Goal: Information Seeking & Learning: Check status

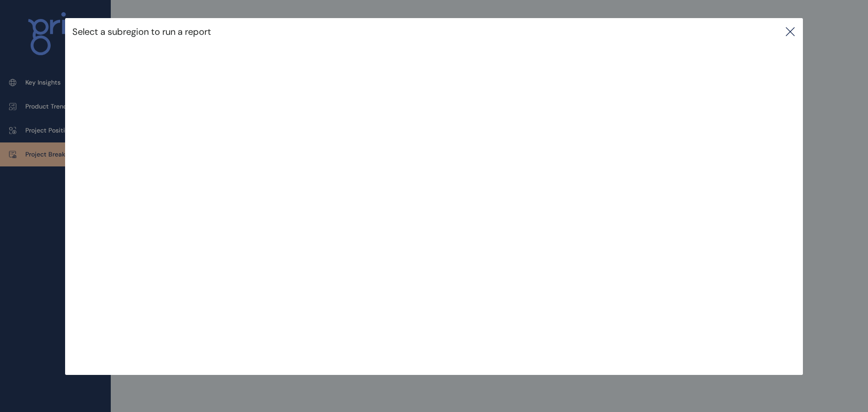
click at [792, 32] on icon at bounding box center [790, 31] width 11 height 11
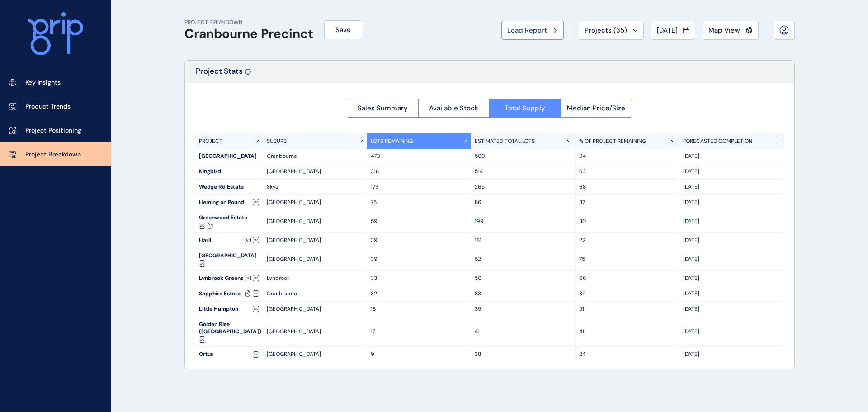
click at [528, 34] on span "Load Report" at bounding box center [527, 30] width 40 height 9
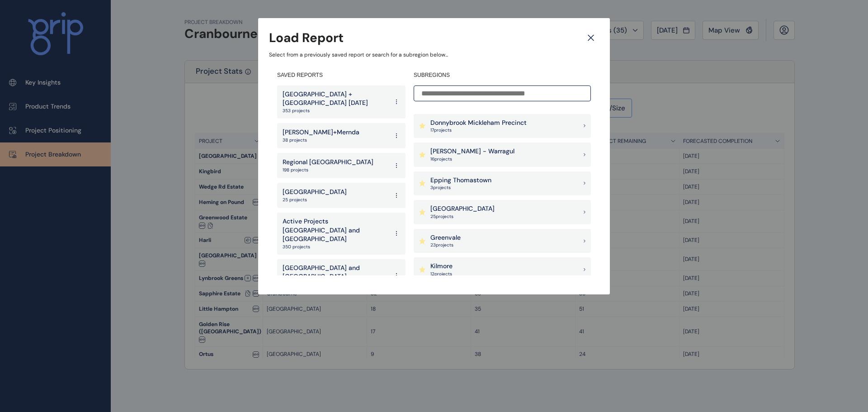
scroll to position [407, 0]
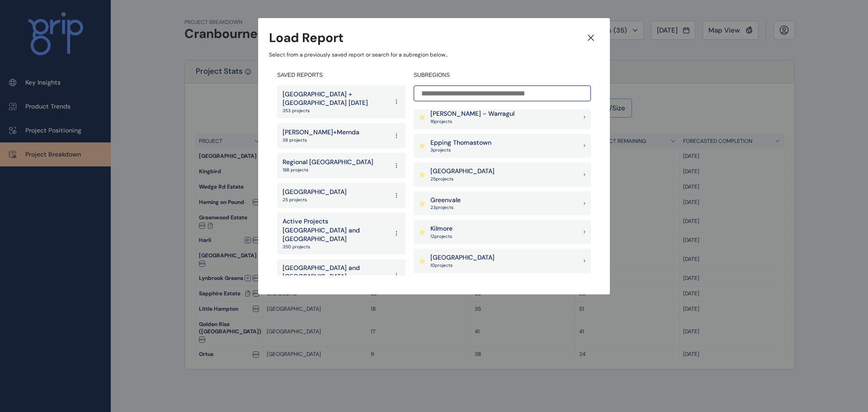
click at [453, 175] on p "[GEOGRAPHIC_DATA]" at bounding box center [462, 171] width 64 height 9
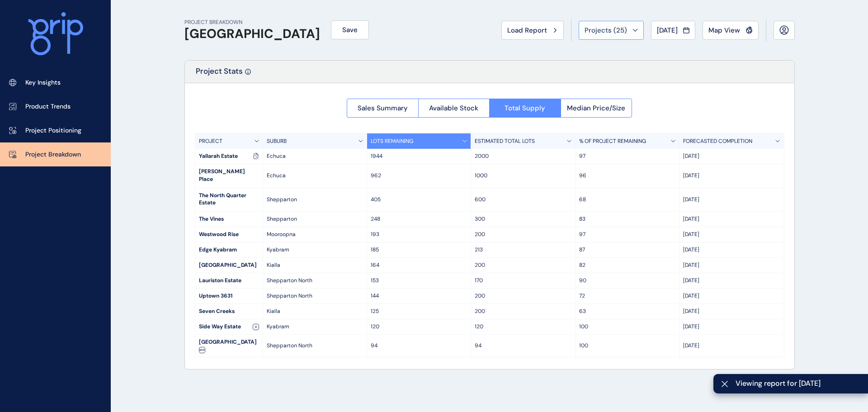
click at [604, 33] on span "Projects ( 25 )" at bounding box center [605, 30] width 42 height 9
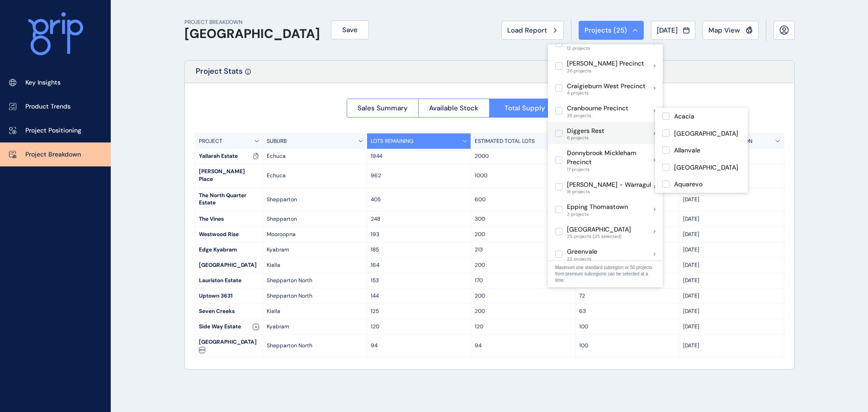
scroll to position [316, 0]
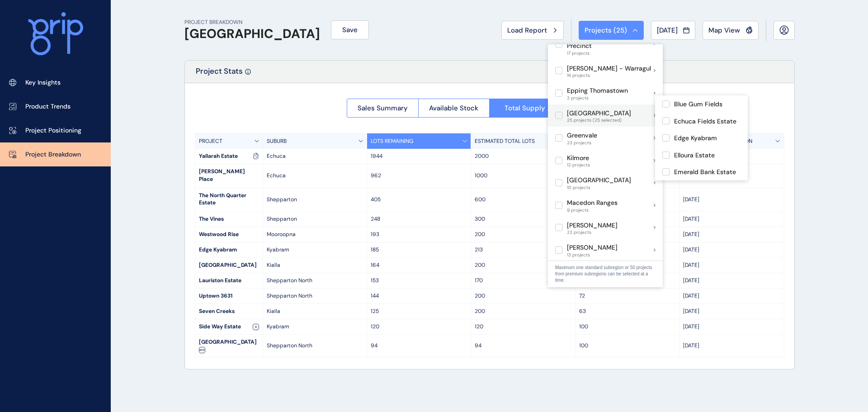
click at [558, 112] on label at bounding box center [558, 115] width 7 height 7
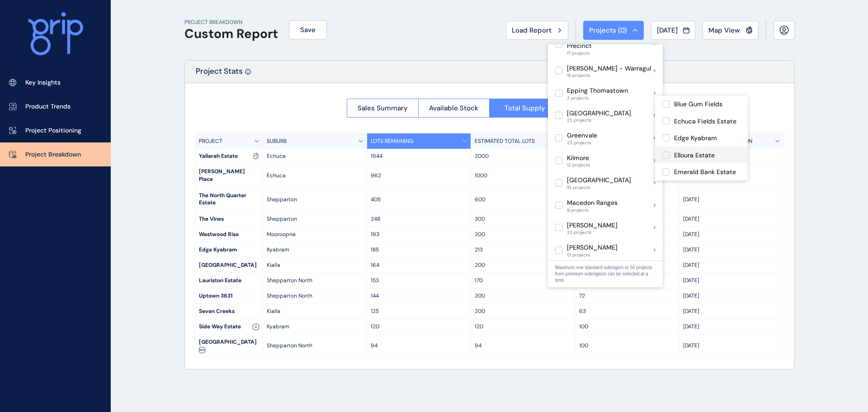
click at [665, 155] on label at bounding box center [665, 154] width 7 height 7
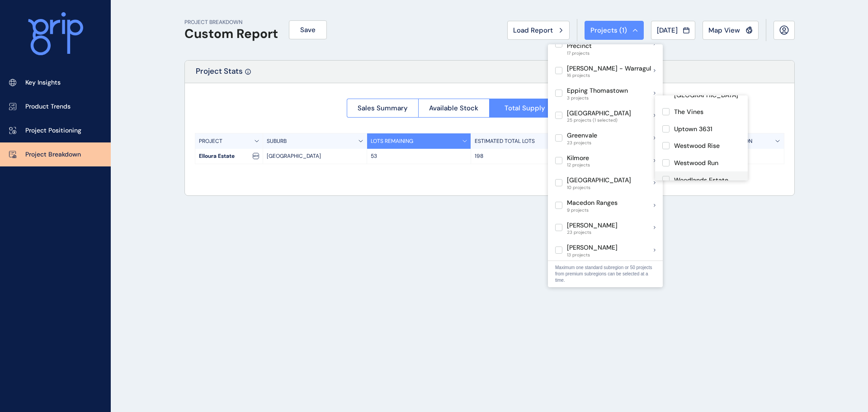
scroll to position [375, 0]
click at [420, 62] on div "Project Stats" at bounding box center [489, 72] width 609 height 23
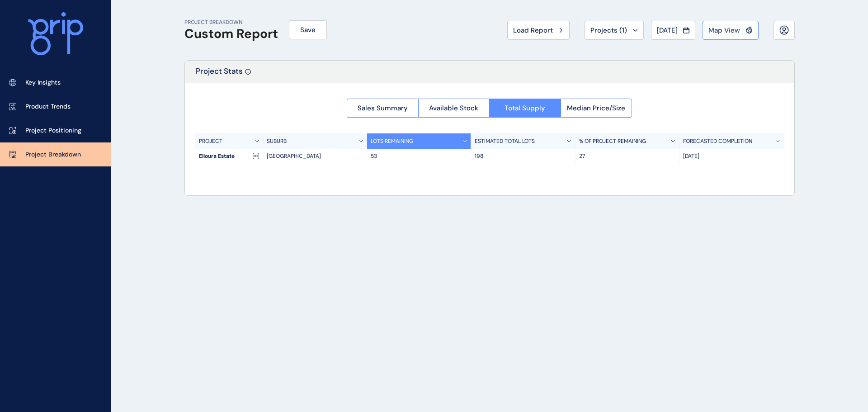
click at [711, 30] on span "Map View" at bounding box center [724, 30] width 32 height 9
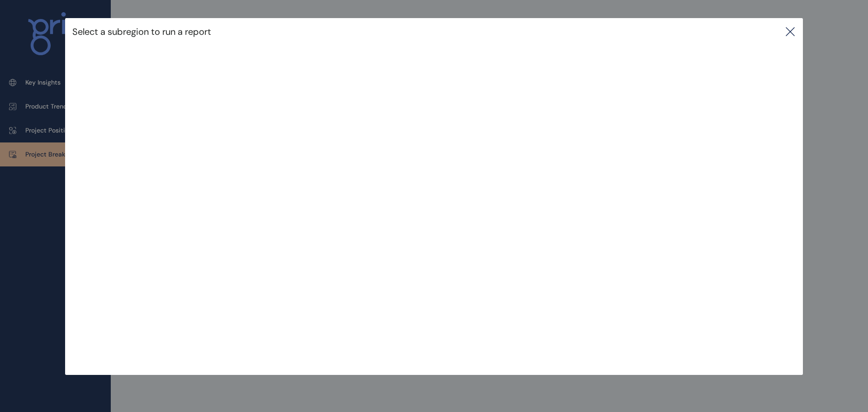
click at [791, 32] on icon at bounding box center [790, 31] width 11 height 11
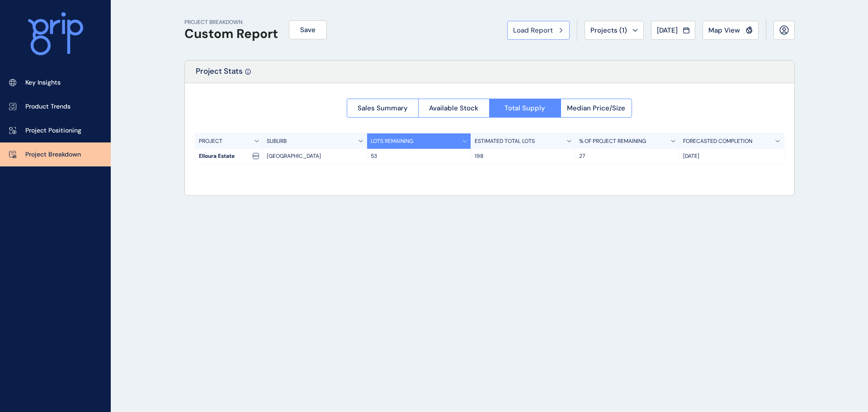
click at [527, 33] on span "Load Report" at bounding box center [533, 30] width 40 height 9
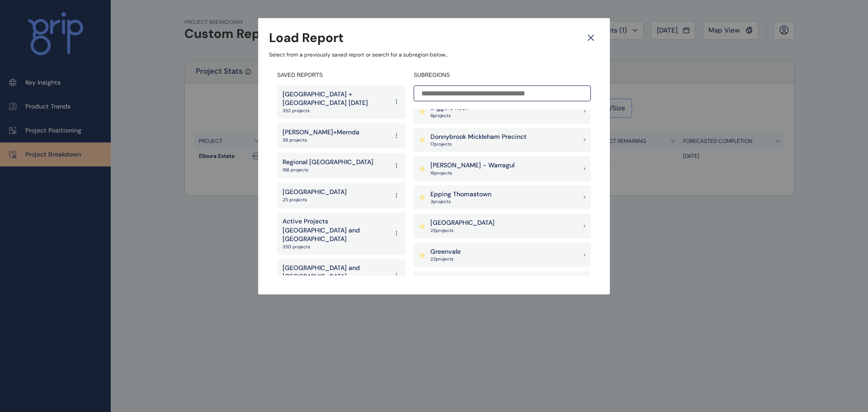
scroll to position [407, 0]
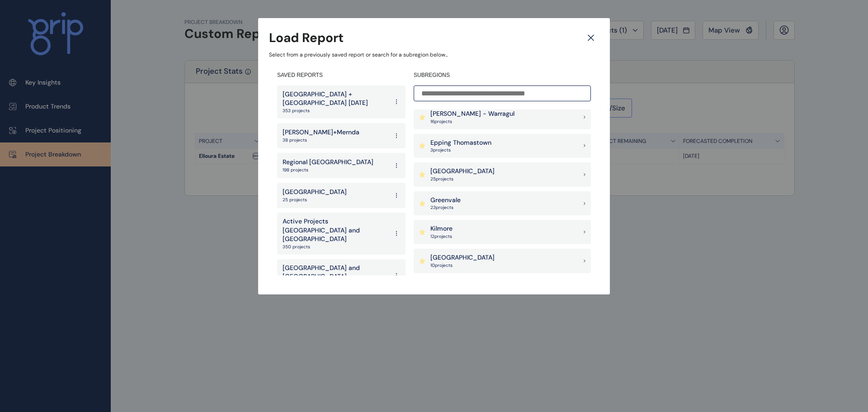
click at [464, 174] on p "[GEOGRAPHIC_DATA]" at bounding box center [462, 171] width 64 height 9
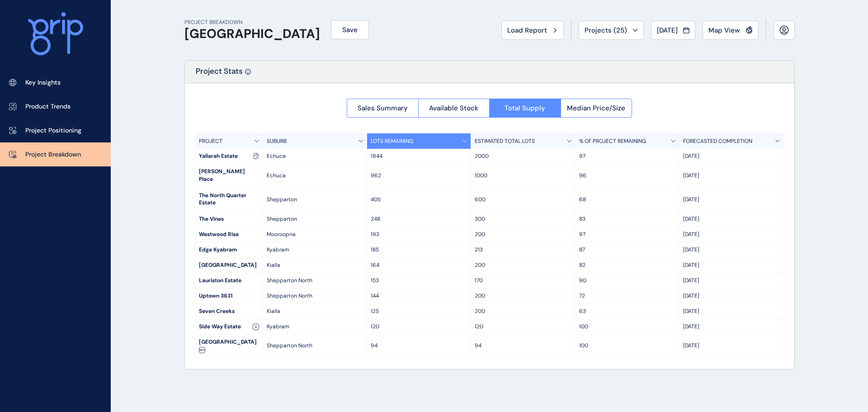
click at [359, 141] on icon at bounding box center [361, 141] width 4 height 2
